Goal: Transaction & Acquisition: Book appointment/travel/reservation

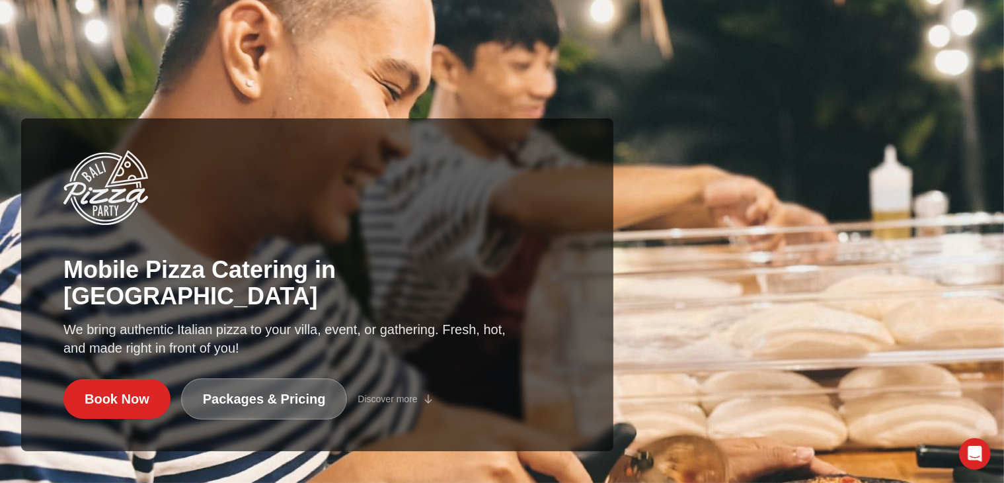
click at [241, 405] on link "Packages & Pricing" at bounding box center [264, 398] width 167 height 41
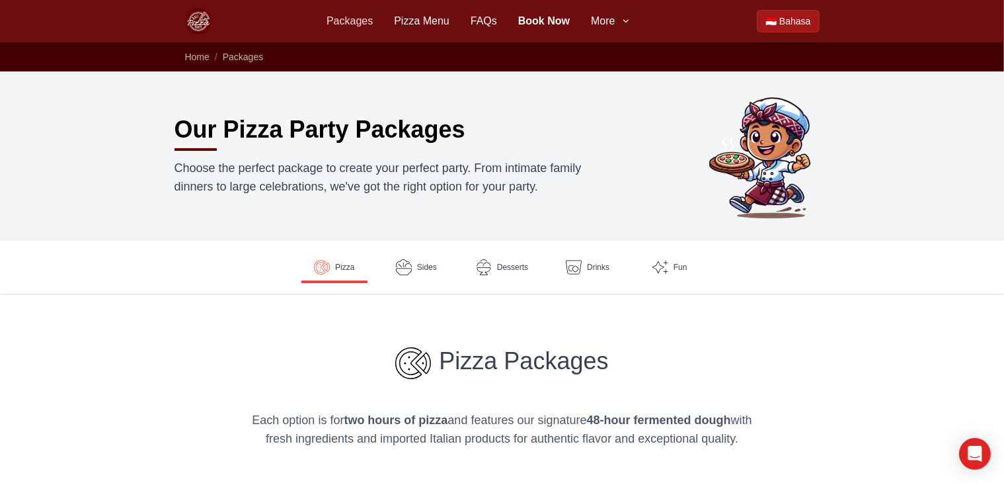
click at [358, 25] on link "Packages" at bounding box center [350, 21] width 46 height 16
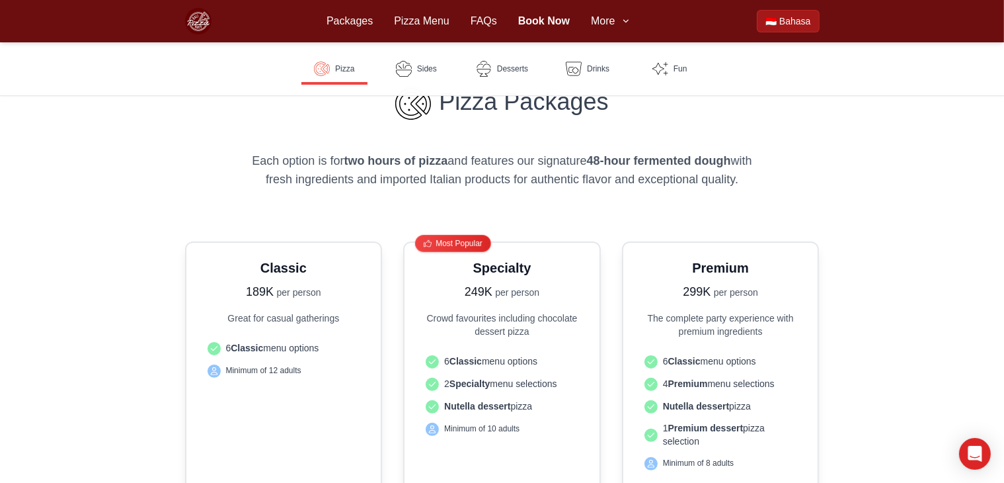
scroll to position [250, 0]
